Goal: Complete application form

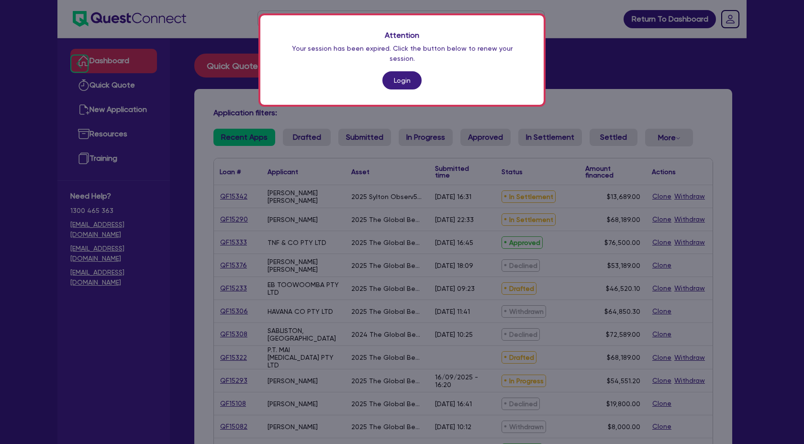
scroll to position [861, 0]
click at [389, 61] on div "Attention Your session has been expired. Click the button below to renew your s…" at bounding box center [401, 59] width 283 height 89
click at [397, 71] on link "Login" at bounding box center [401, 80] width 39 height 18
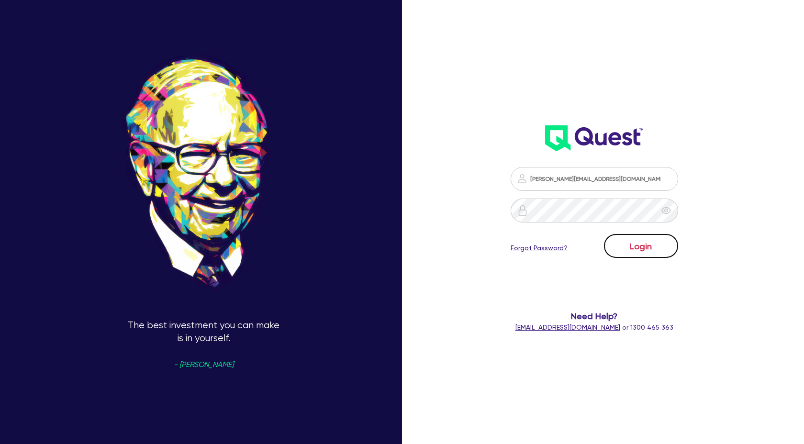
click at [660, 256] on button "Login" at bounding box center [641, 246] width 74 height 24
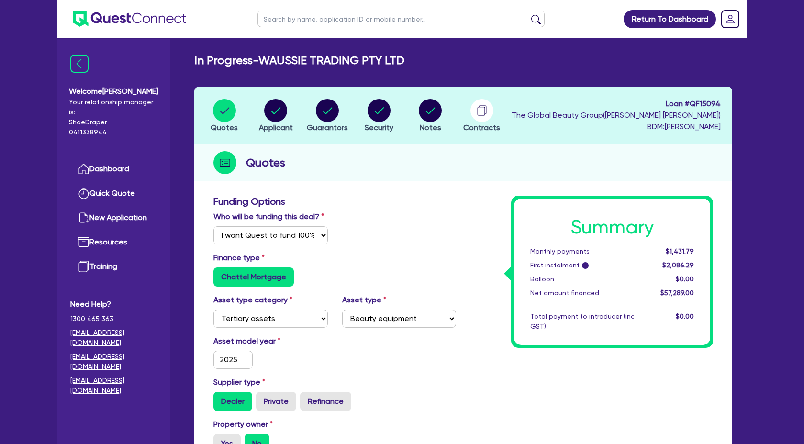
select select "Quest Finance - Own Book"
select select "TERTIARY_ASSETS"
select select "BEAUTY_EQUIPMENT"
click at [482, 105] on icon "button" at bounding box center [483, 109] width 8 height 9
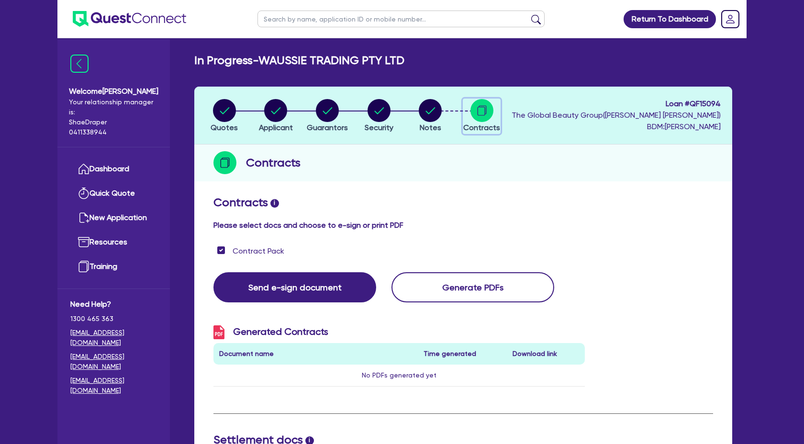
checkbox input "true"
click at [281, 114] on circle "button" at bounding box center [275, 110] width 23 height 23
select select "COMPANY"
select select "HEALTH_BEAUTY"
select select "OTHER_HEALTH_BEAUTY"
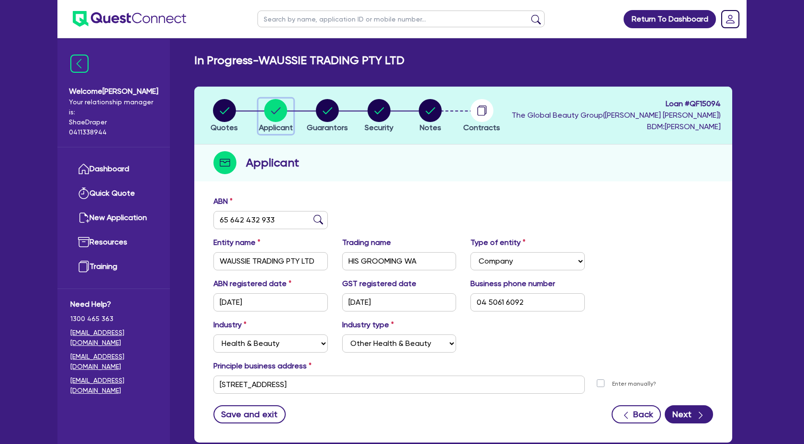
scroll to position [56, 0]
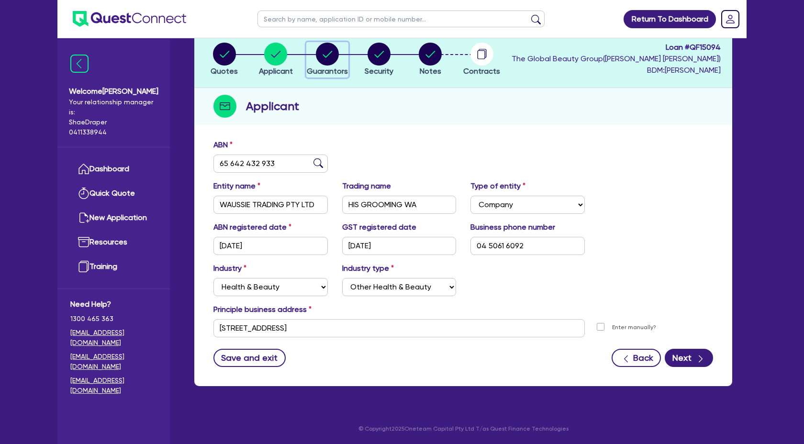
click at [331, 67] on span "Guarantors" at bounding box center [327, 71] width 41 height 9
select select "MS"
select select "WA"
select select "SINGLE"
select select "CASH"
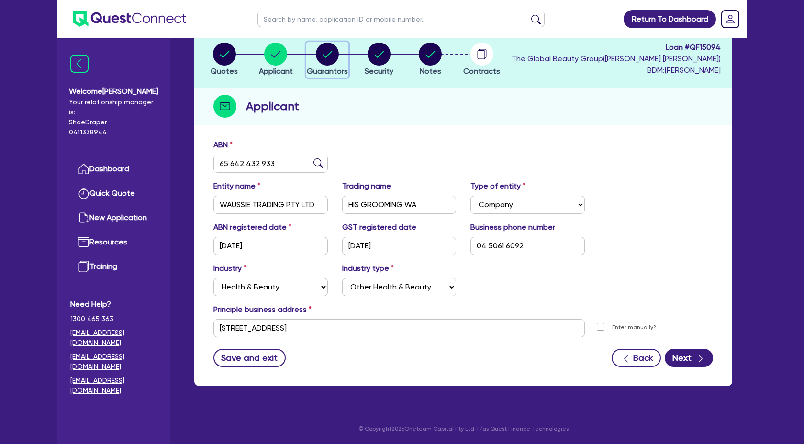
select select "OTHER"
select select "HOUSEHOLD_PERSONAL"
select select "PROPERTY"
select select "VEHICLE"
select select "MORTGAGE"
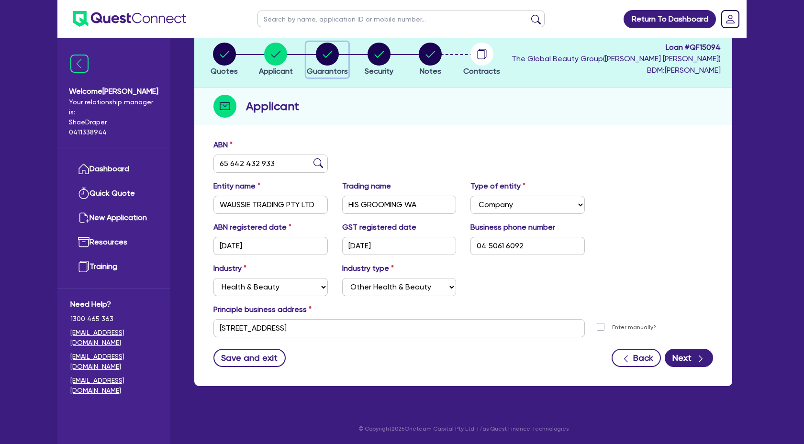
select select "VEHICLE_LOAN"
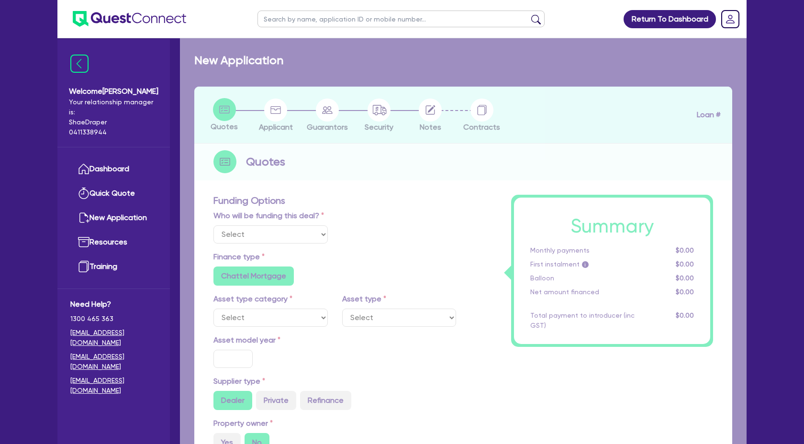
select select "Quest Finance - Own Book"
select select "SECONDARY_ASSETS"
type input "2025"
radio input "true"
type input "46,520.1"
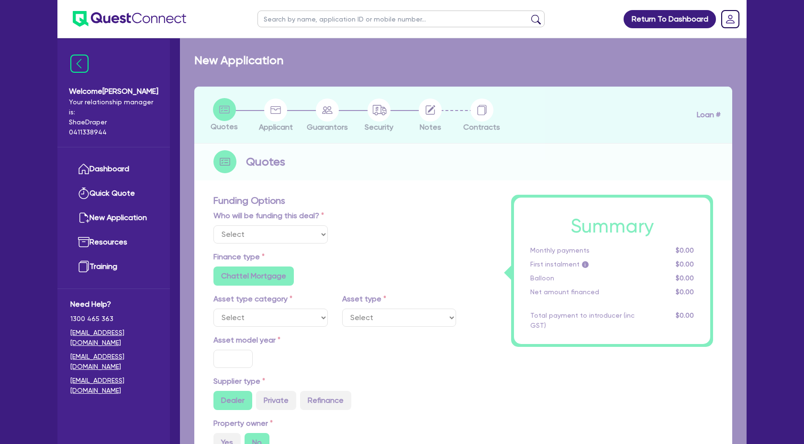
type input "4"
type input "1,860.8"
type input "17.95"
select select "MEDICAL_DENTAL_LABORATORY_EQUIPMENT"
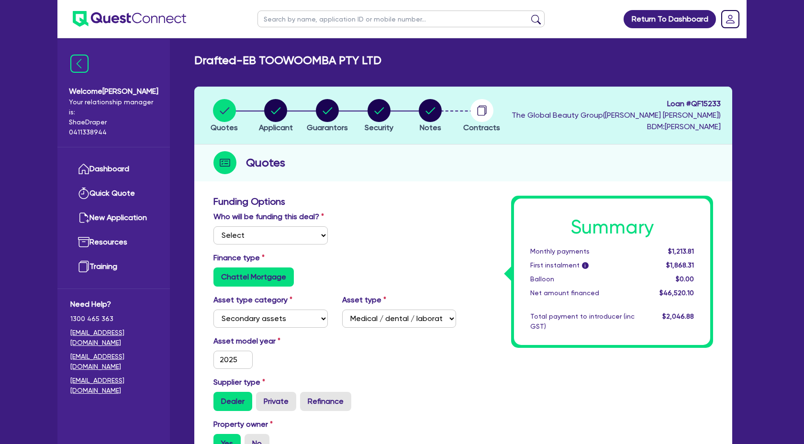
scroll to position [861, 0]
click at [487, 111] on circle "button" at bounding box center [481, 110] width 23 height 23
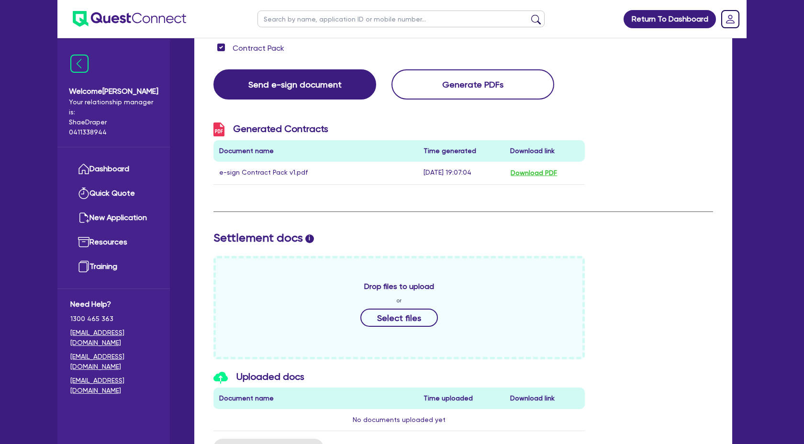
scroll to position [200, 0]
